Goal: Transaction & Acquisition: Purchase product/service

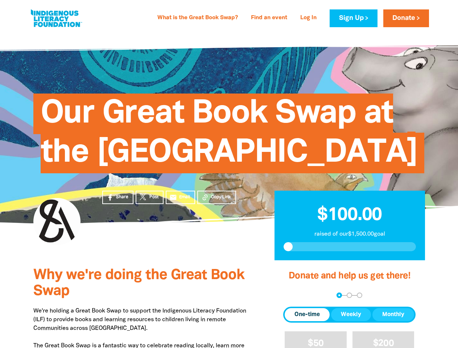
click at [229, 173] on span "Our Great Book Swap at the [GEOGRAPHIC_DATA]" at bounding box center [229, 136] width 377 height 74
click at [216, 200] on span "Copy Link" at bounding box center [221, 197] width 20 height 7
click at [293, 298] on div "arrow_back Back Step 1 Step 2 Step 3" at bounding box center [349, 295] width 132 height 5
click at [339, 296] on div "Navigate to step 1 of 3 to enter your donation amount" at bounding box center [339, 295] width 2 height 2
click at [307, 321] on span "Donation frequency" at bounding box center [307, 314] width 45 height 13
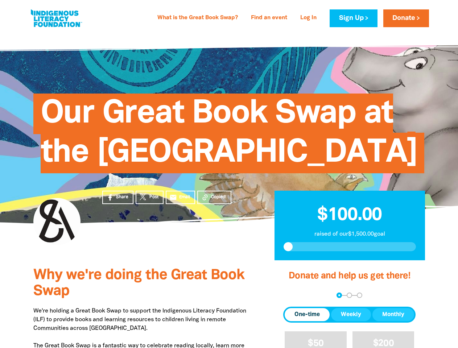
click at [351, 321] on button "Weekly" at bounding box center [351, 314] width 40 height 13
click at [393, 321] on button "Monthly" at bounding box center [393, 314] width 42 height 13
